Goal: Communication & Community: Answer question/provide support

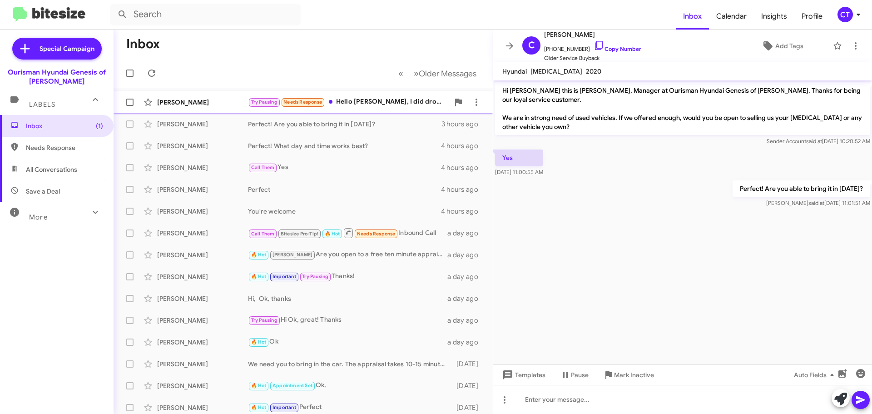
click at [355, 105] on div "Try Pausing Needs Response Hello Ciara, I did drop it off two days ago after wo…" at bounding box center [348, 102] width 201 height 10
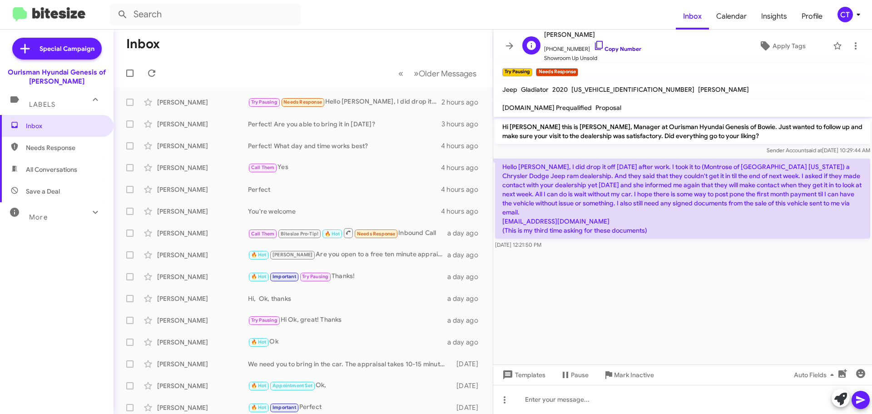
click at [594, 45] on icon at bounding box center [599, 45] width 11 height 11
drag, startPoint x: 508, startPoint y: 169, endPoint x: 653, endPoint y: 231, distance: 158.1
click at [653, 231] on div "Hello Ciara, I did drop it off two days ago after work. I took it to (Montrose …" at bounding box center [682, 204] width 375 height 91
copy div "ello Ciara, I did drop it off two days ago after work. I took it to (Montrose o…"
click at [675, 292] on cdk-virtual-scroll-viewport "Hi Christopher this is Ciara Taylor, Manager at Ourisman Hyundai Genesis of Bow…" at bounding box center [682, 241] width 379 height 248
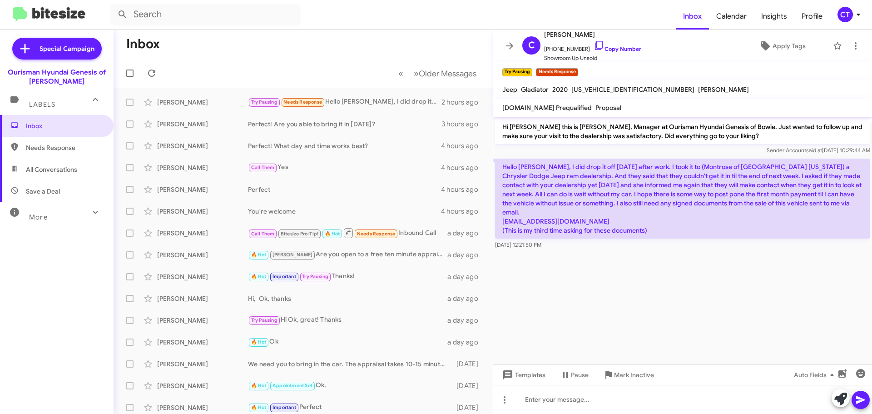
drag, startPoint x: 500, startPoint y: 161, endPoint x: 637, endPoint y: 238, distance: 157.4
click at [637, 238] on div "Hello Ciara, I did drop it off two days ago after work. I took it to (Montrose …" at bounding box center [682, 204] width 375 height 91
copy div "Hello Ciara, I did drop it off two days ago after work. I took it to (Montrose …"
click at [305, 61] on mat-toolbar-row "« Previous » Next Older Messages" at bounding box center [303, 73] width 379 height 29
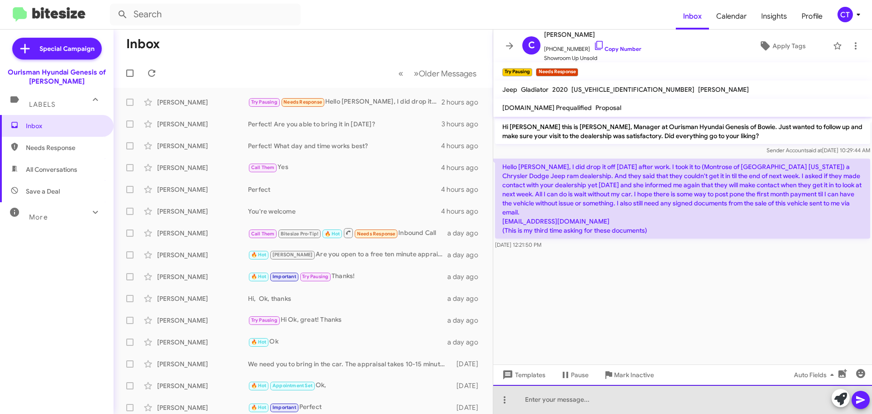
click at [584, 396] on div at bounding box center [682, 399] width 379 height 29
click at [667, 399] on div "Oh no, no worries, I will get you taken care of." at bounding box center [682, 399] width 379 height 29
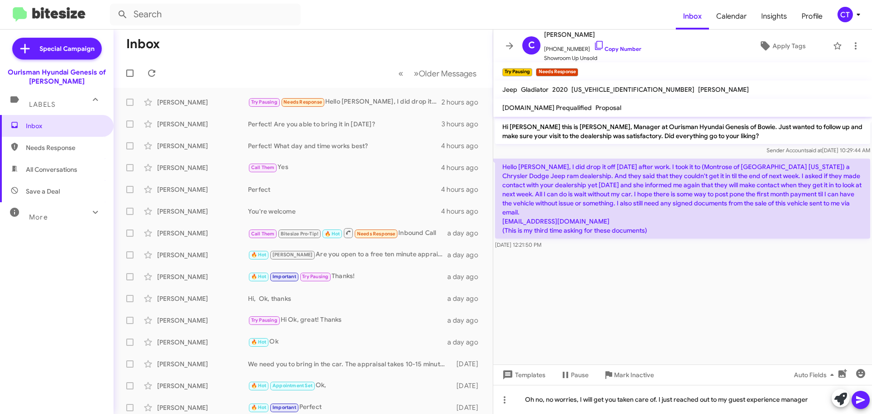
click at [859, 403] on icon at bounding box center [860, 399] width 11 height 11
